Goal: Task Accomplishment & Management: Manage account settings

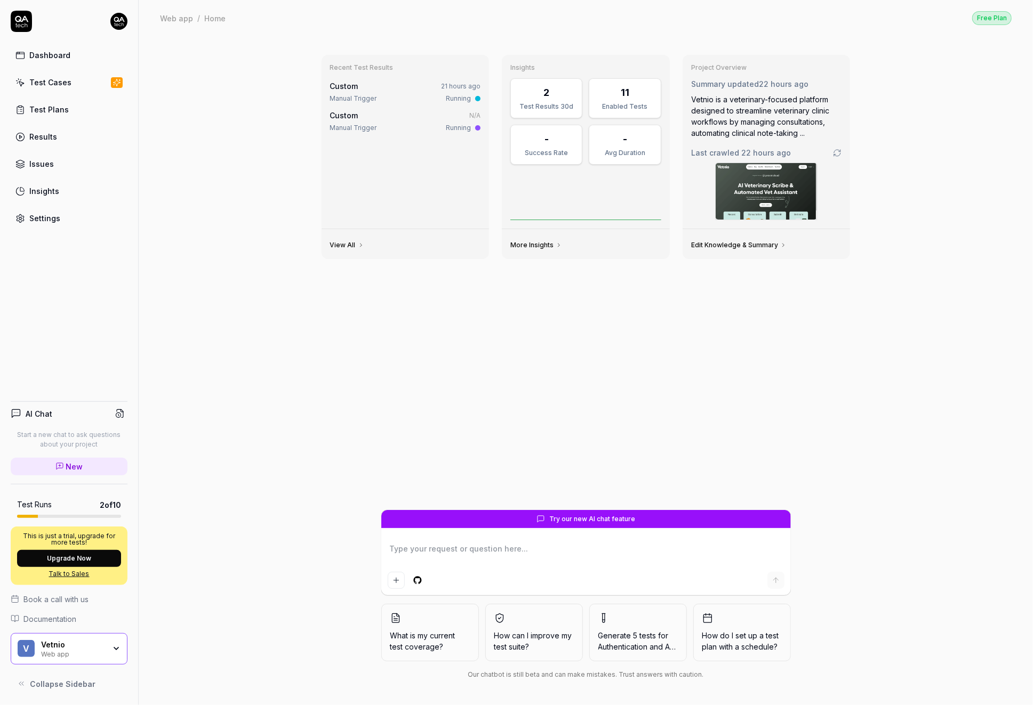
click at [773, 186] on img at bounding box center [766, 191] width 101 height 57
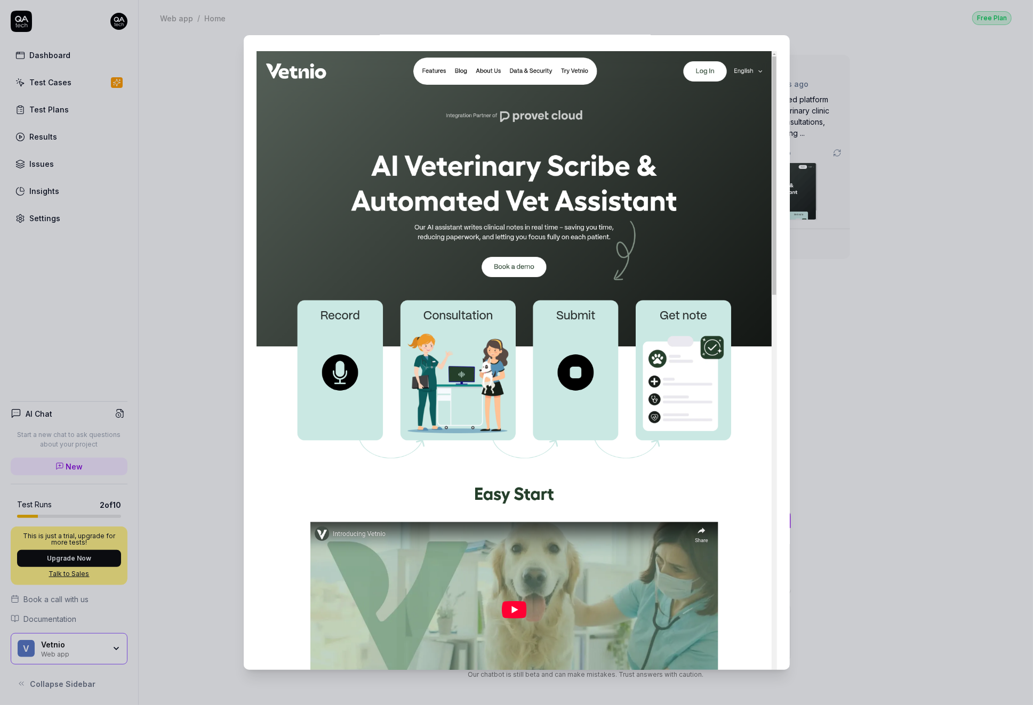
scroll to position [121, 0]
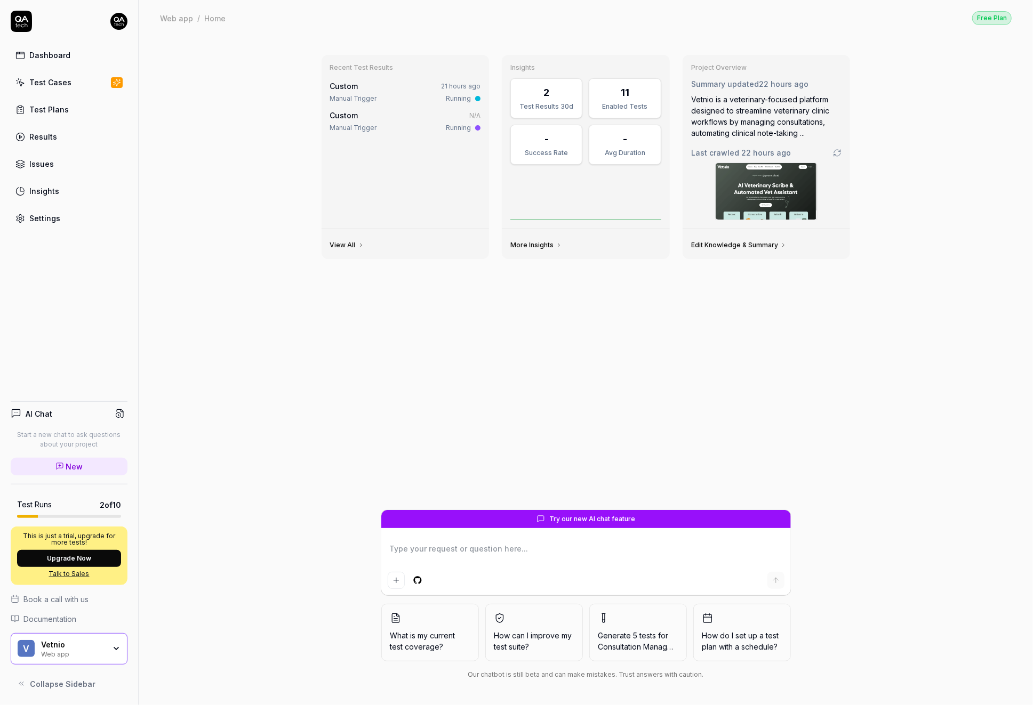
click at [51, 213] on div "Settings" at bounding box center [44, 218] width 31 height 11
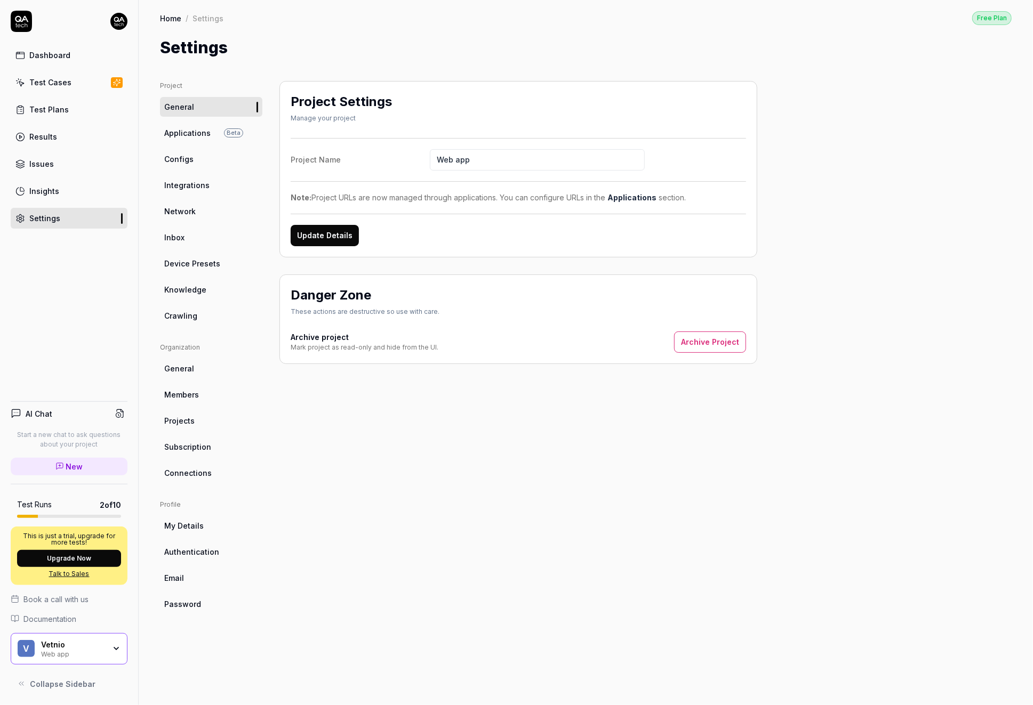
click at [192, 319] on span "Crawling" at bounding box center [180, 315] width 33 height 11
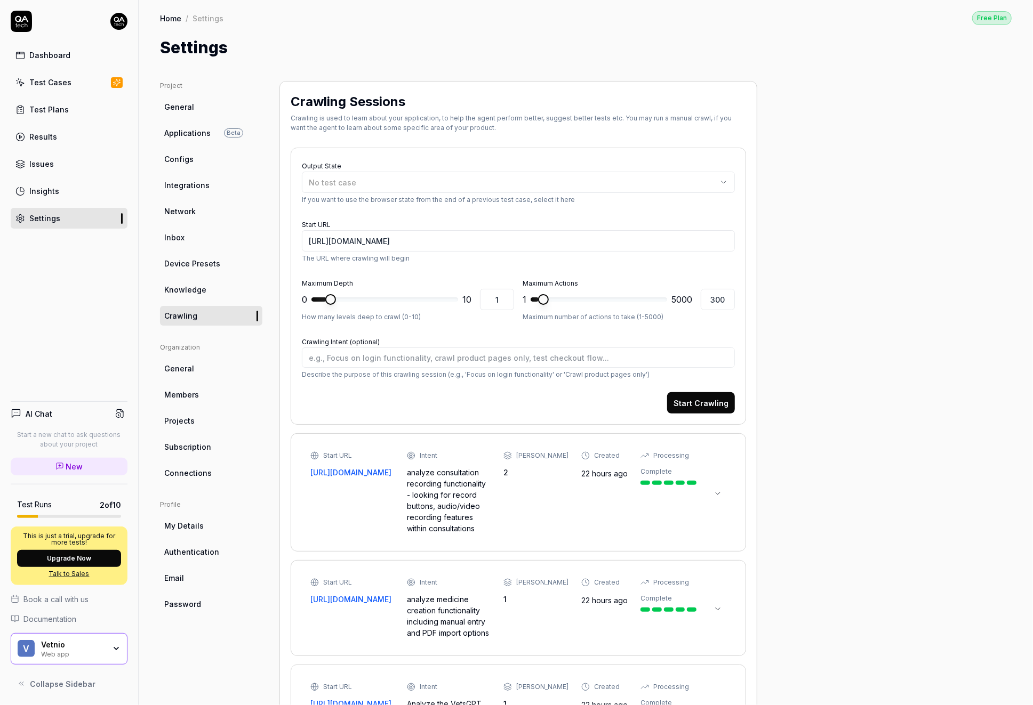
click at [721, 492] on icon at bounding box center [717, 493] width 9 height 9
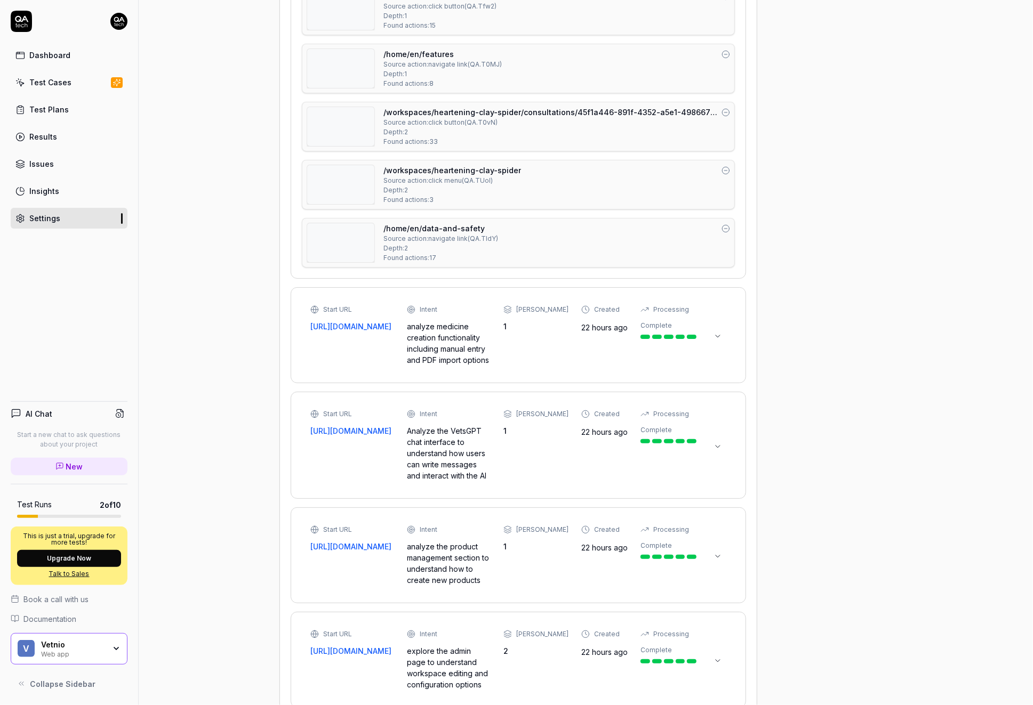
scroll to position [805, 0]
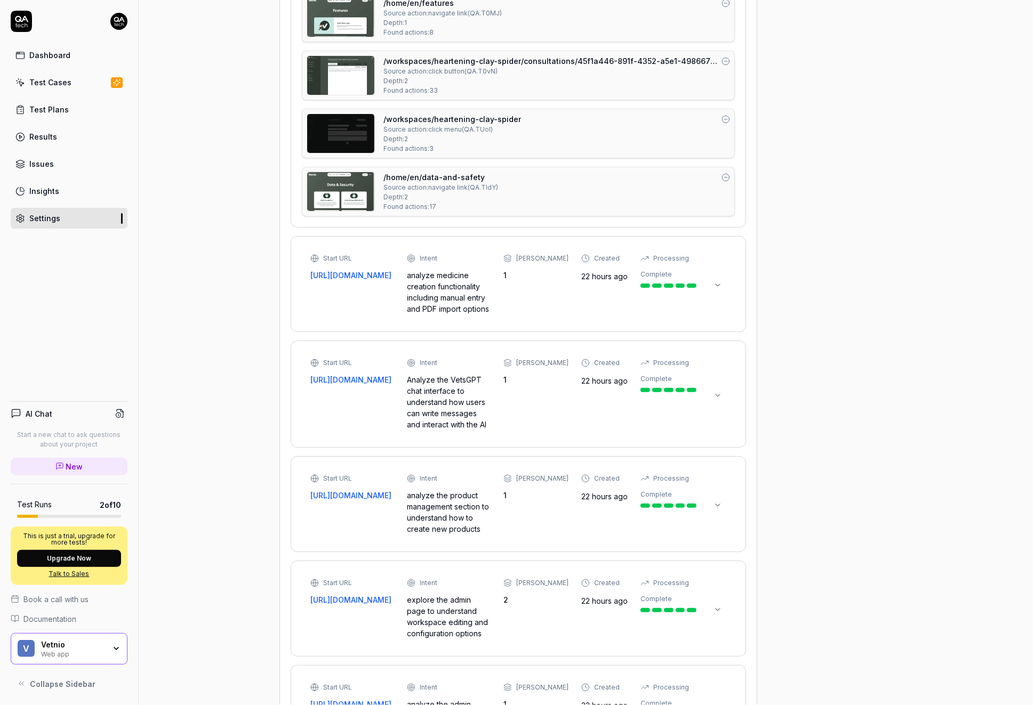
type textarea "*"
